Goal: Find contact information: Find contact information

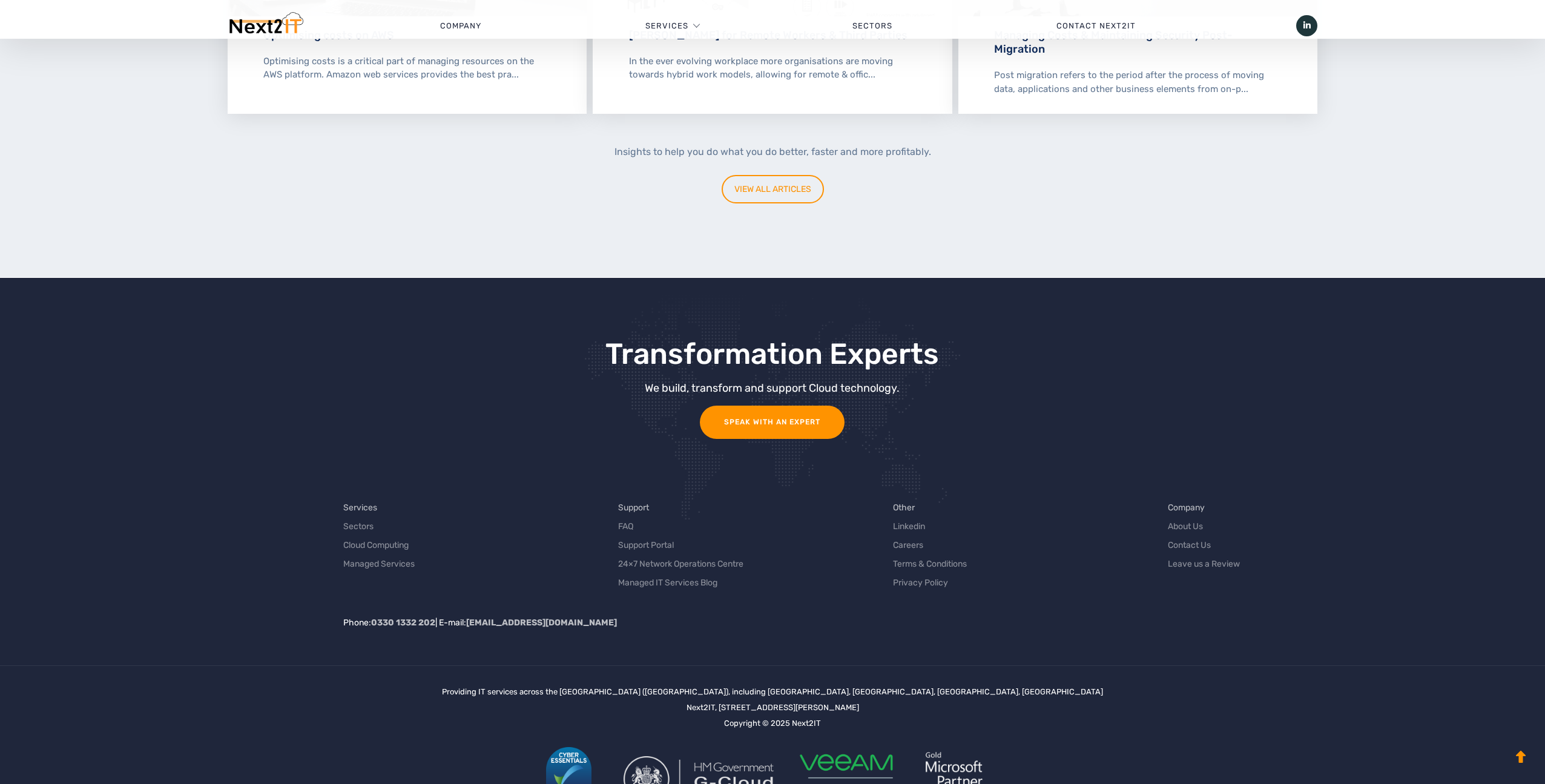
scroll to position [3657, 0]
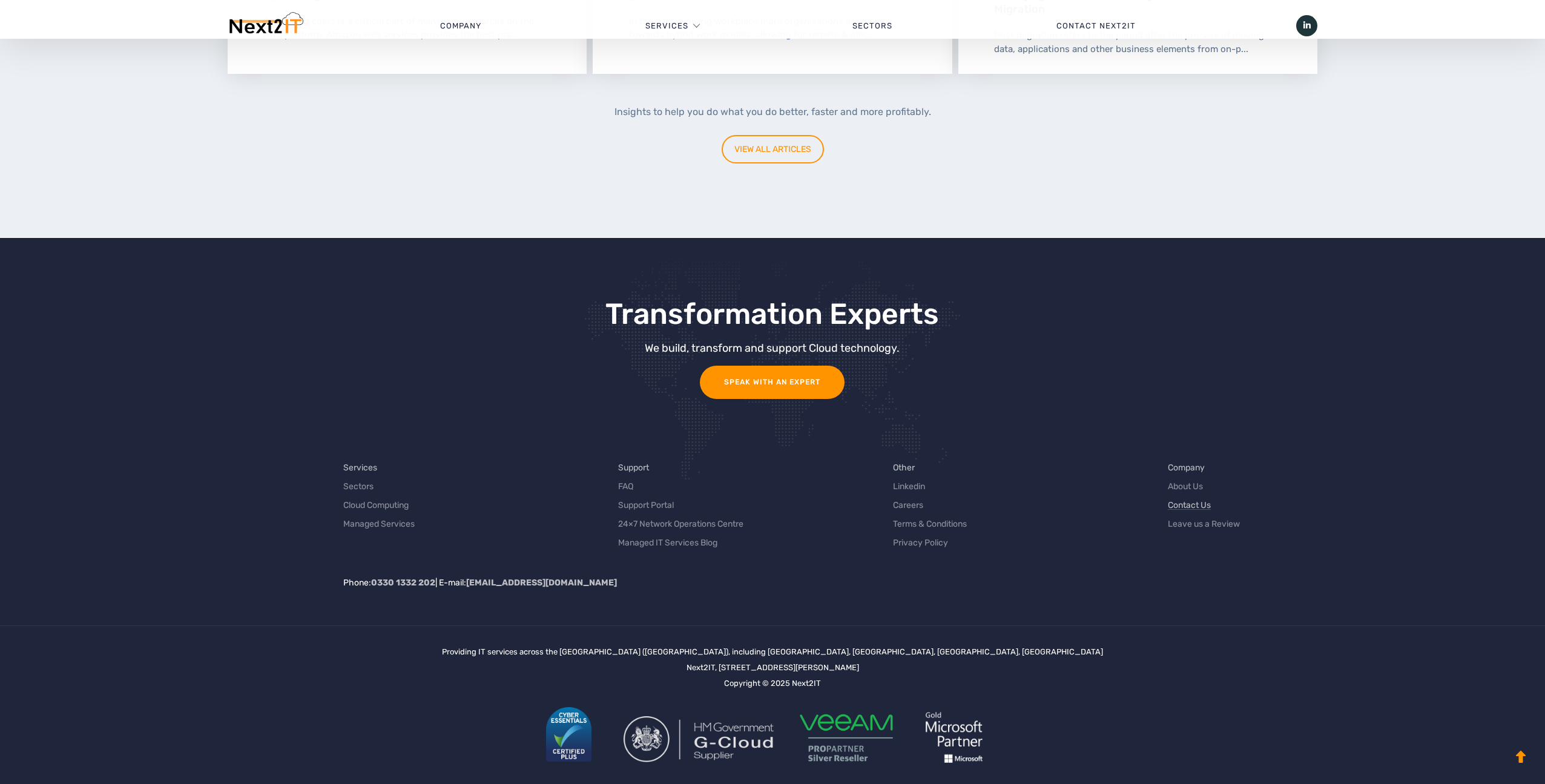
click at [1192, 498] on link "Contact Us" at bounding box center [1189, 505] width 43 height 12
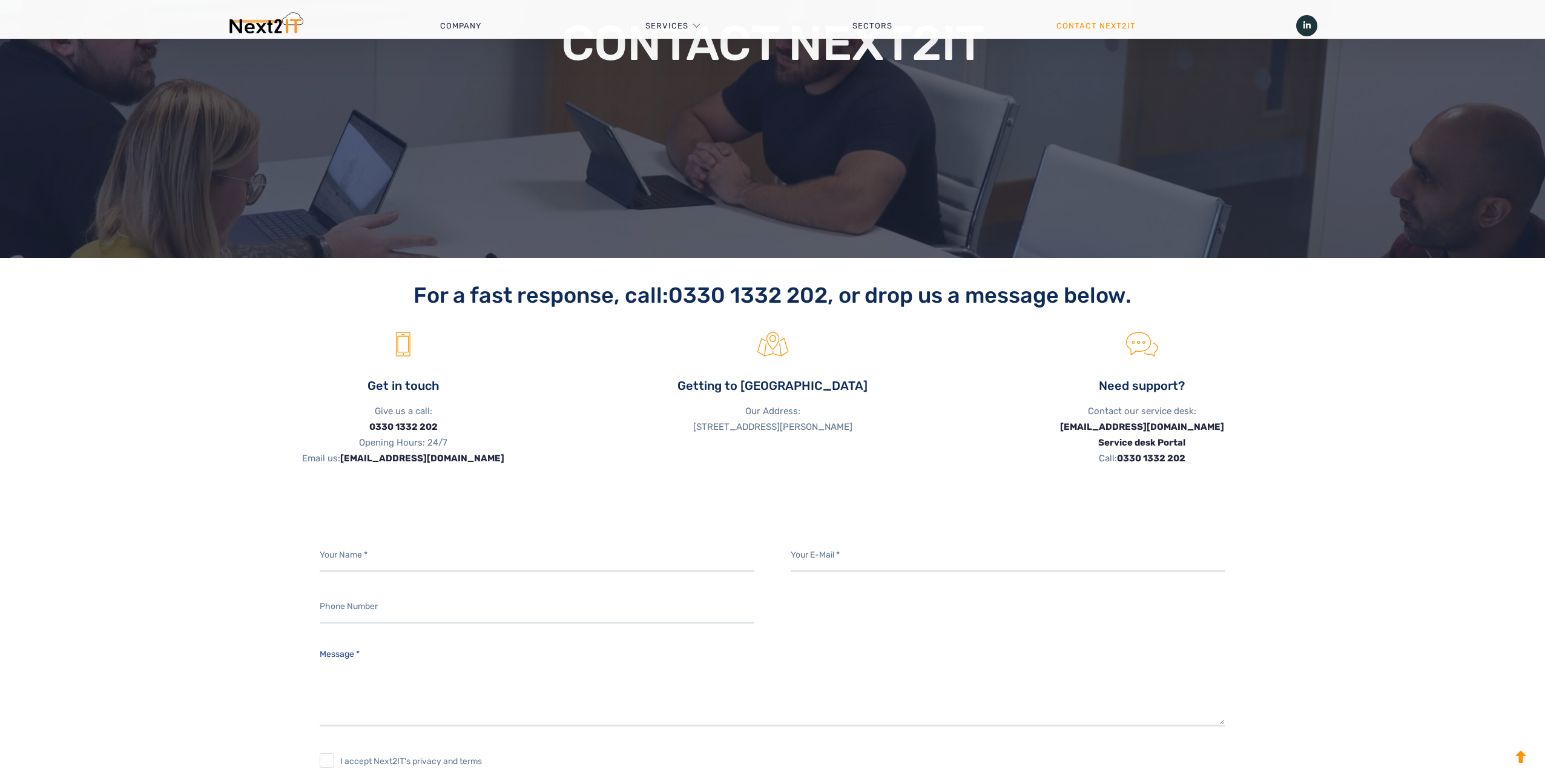
scroll to position [268, 0]
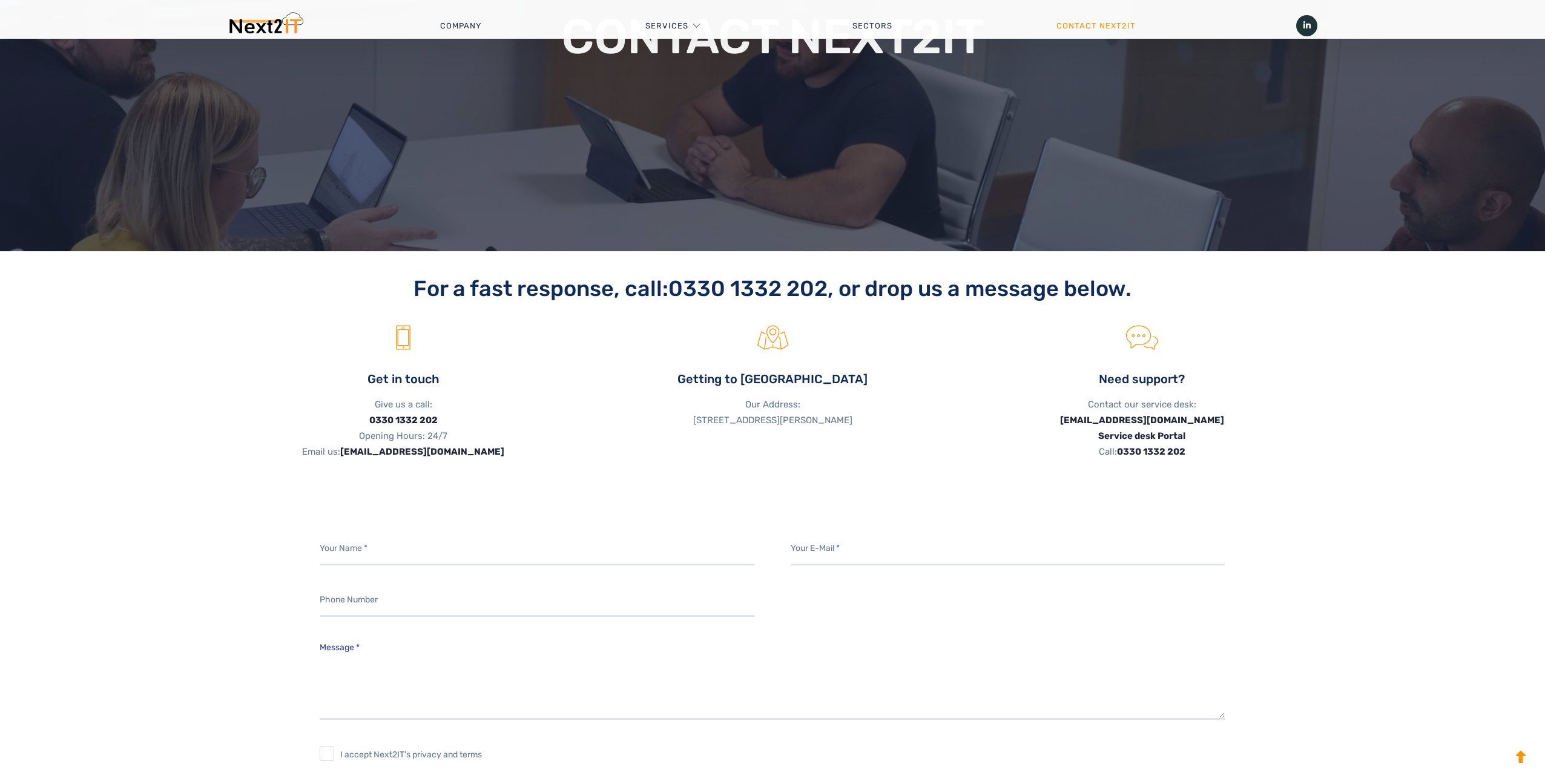
drag, startPoint x: 750, startPoint y: 405, endPoint x: 820, endPoint y: 427, distance: 73.4
click at [820, 427] on p "Our Address: [STREET_ADDRESS][PERSON_NAME]" at bounding box center [773, 412] width 351 height 31
click at [758, 417] on p "Our Address: [STREET_ADDRESS][PERSON_NAME]" at bounding box center [773, 412] width 351 height 31
drag, startPoint x: 741, startPoint y: 408, endPoint x: 811, endPoint y: 434, distance: 74.7
click at [811, 427] on p "Our Address: [STREET_ADDRESS][PERSON_NAME]" at bounding box center [773, 412] width 351 height 31
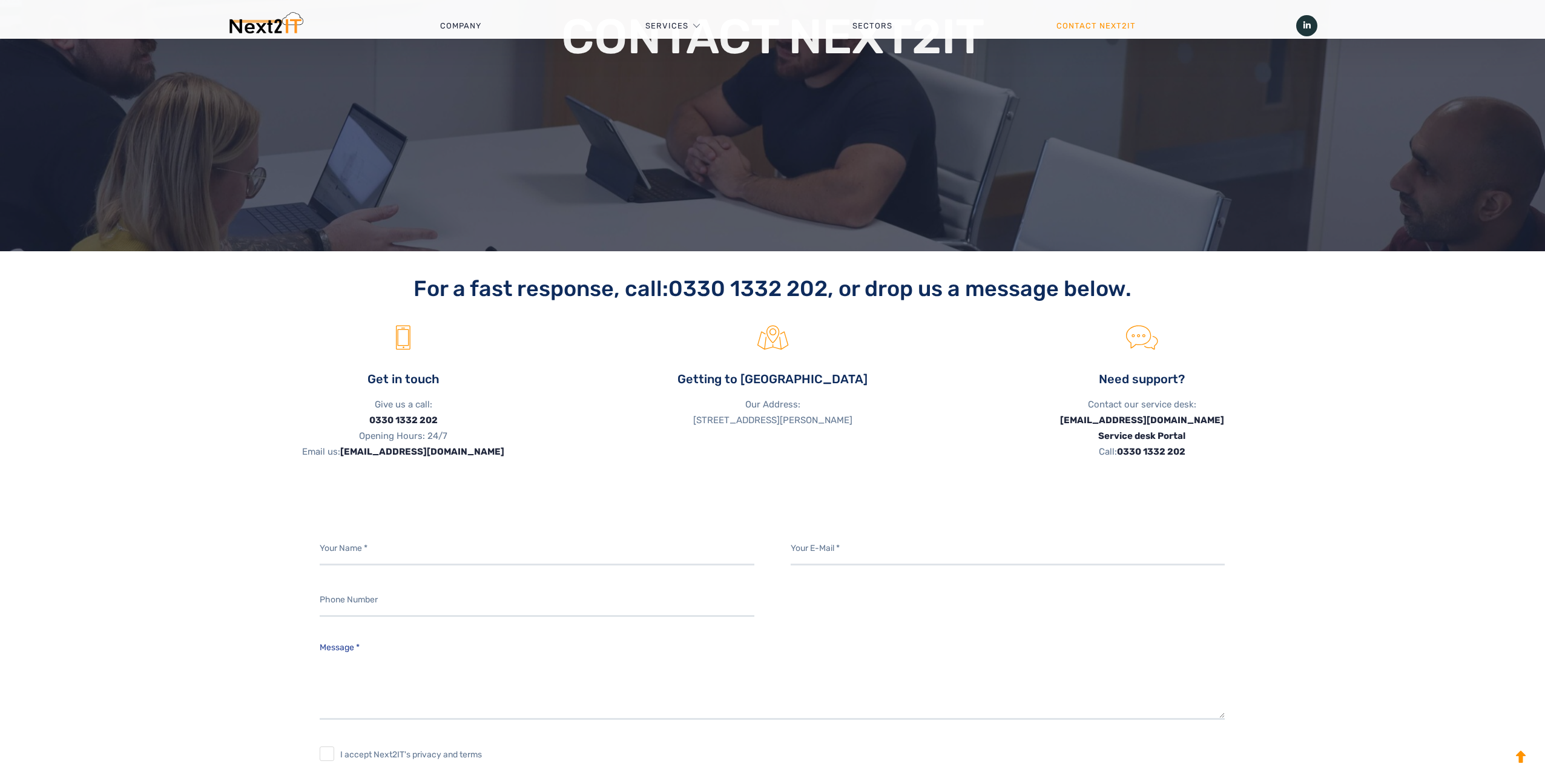
click at [773, 419] on p "Our Address: [STREET_ADDRESS][PERSON_NAME]" at bounding box center [773, 412] width 351 height 31
click at [488, 553] on input "Contact form" at bounding box center [537, 549] width 435 height 34
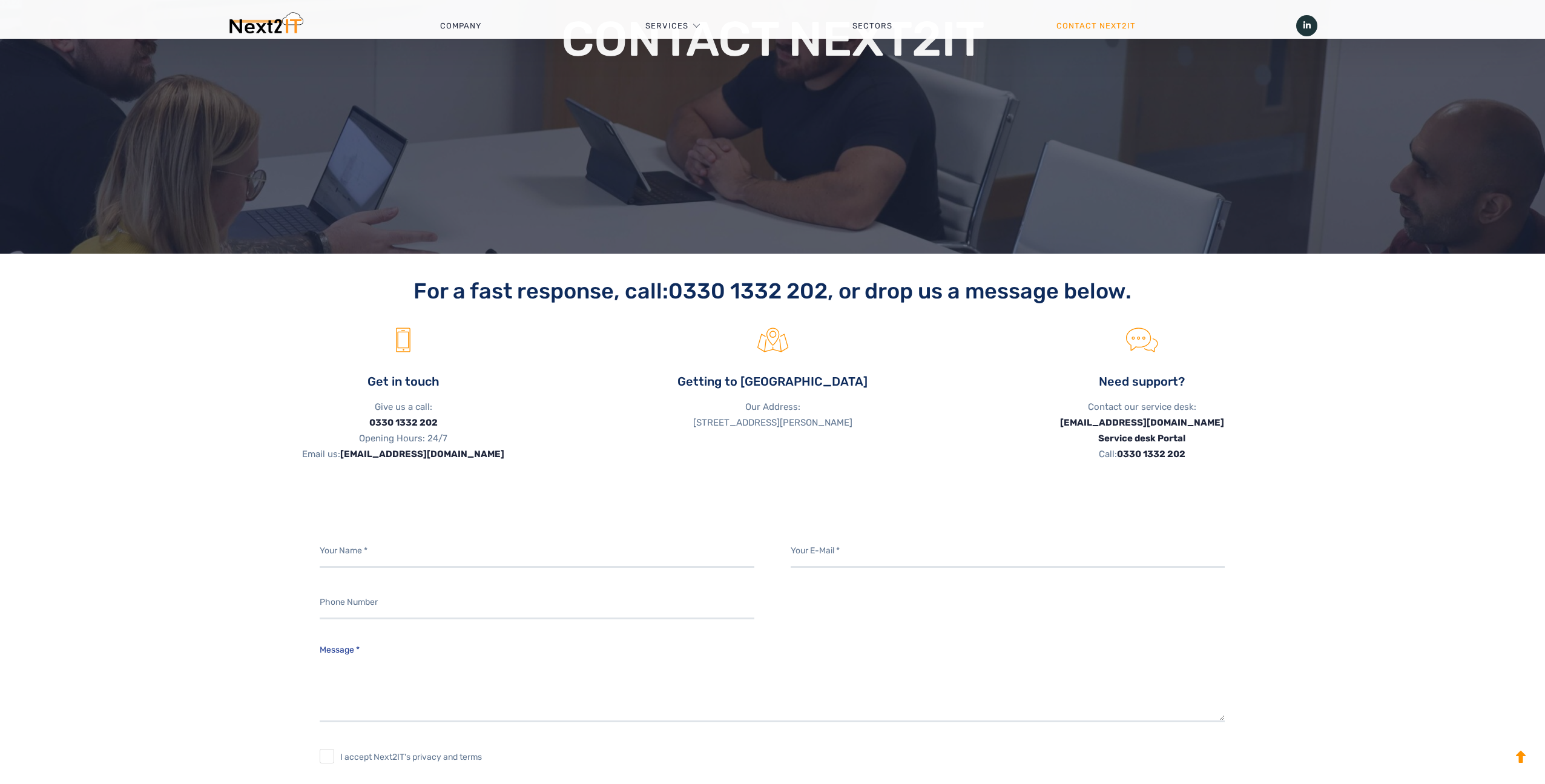
click at [867, 419] on p "Our Address: [STREET_ADDRESS][PERSON_NAME]" at bounding box center [773, 414] width 351 height 31
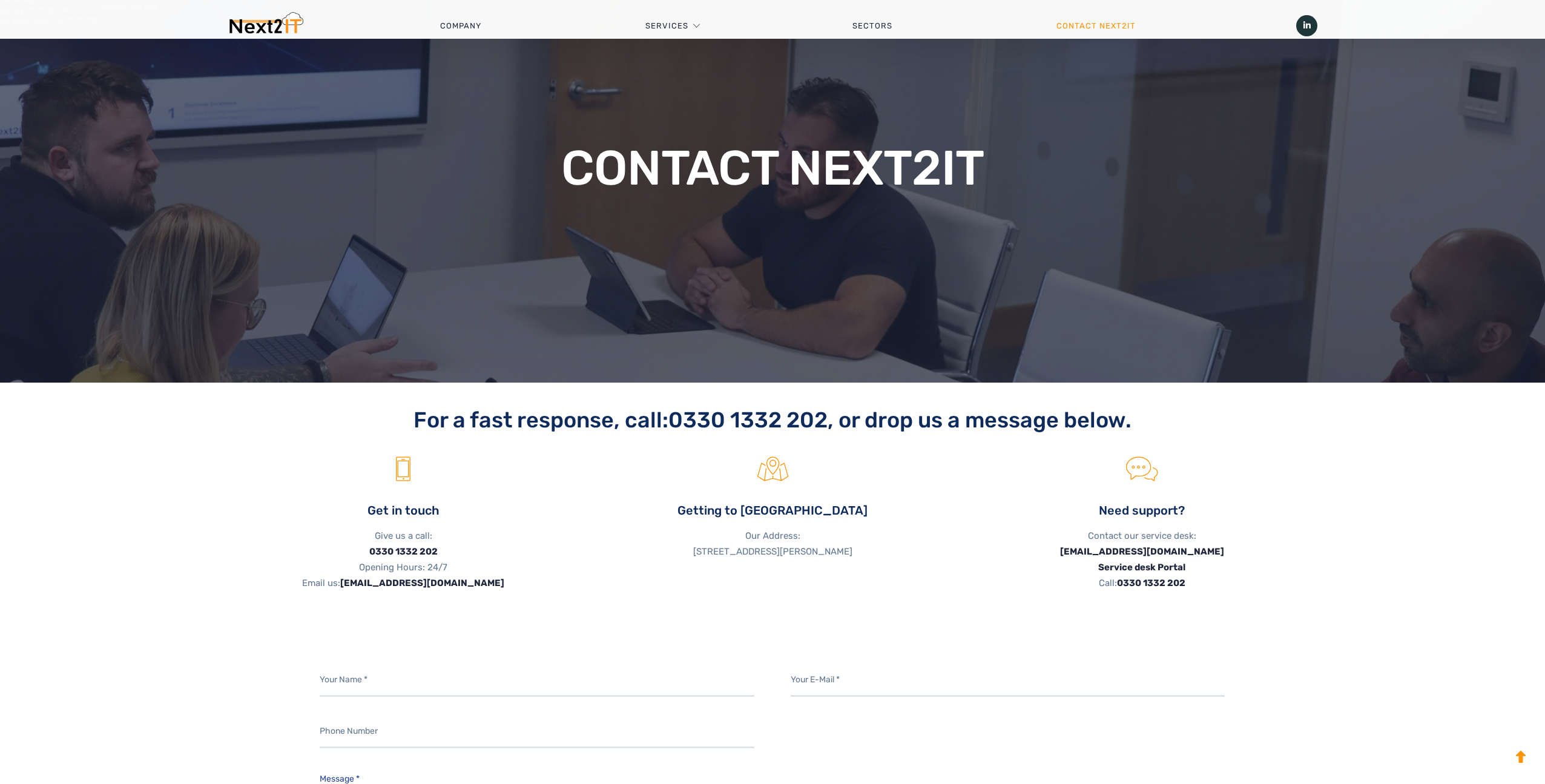
scroll to position [0, 0]
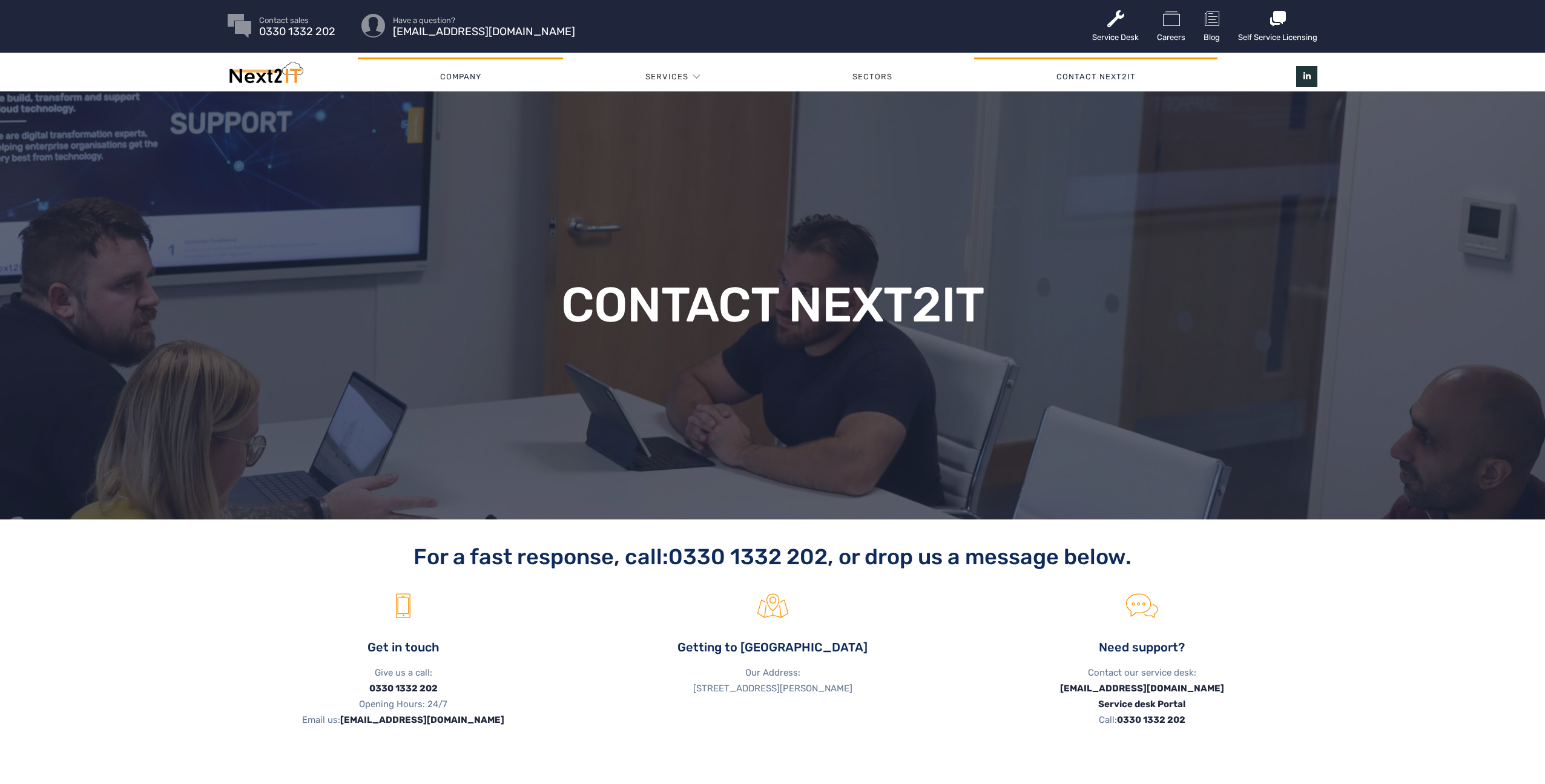
click at [443, 79] on link "Company" at bounding box center [460, 76] width 205 height 36
